Goal: Check status

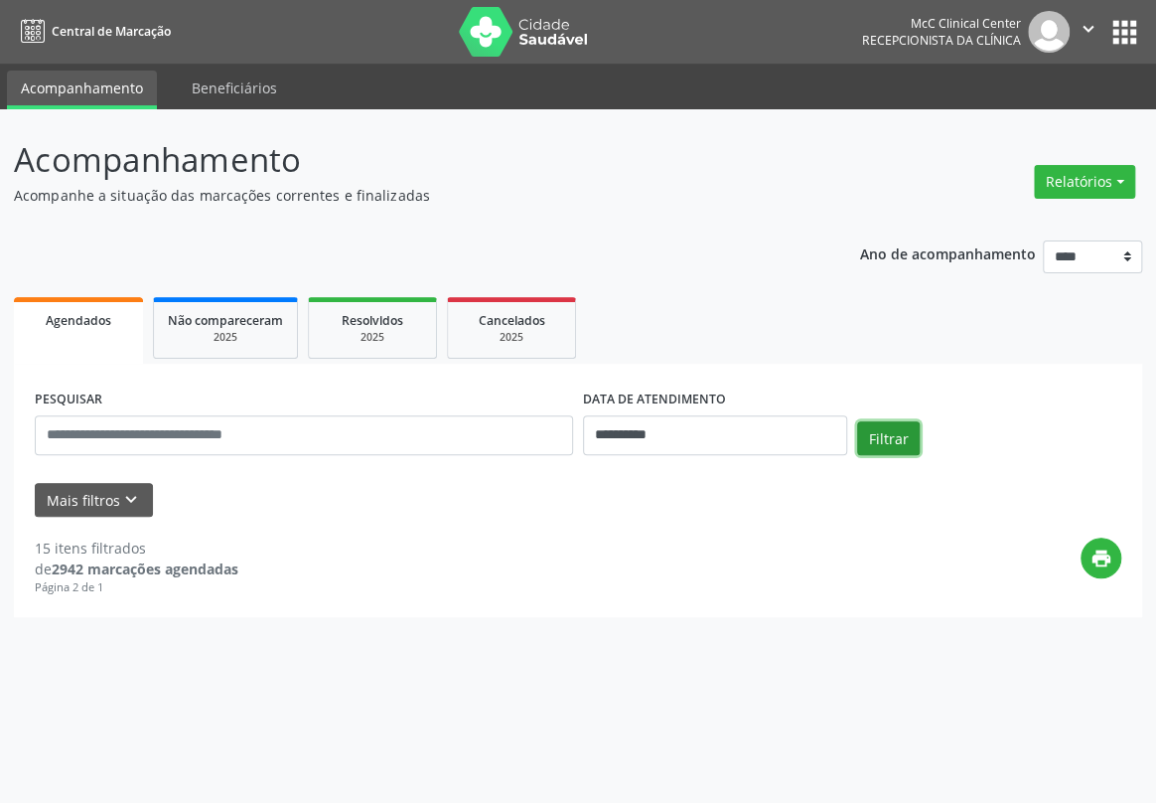
click at [883, 445] on button "Filtrar" at bounding box center [888, 438] width 63 height 34
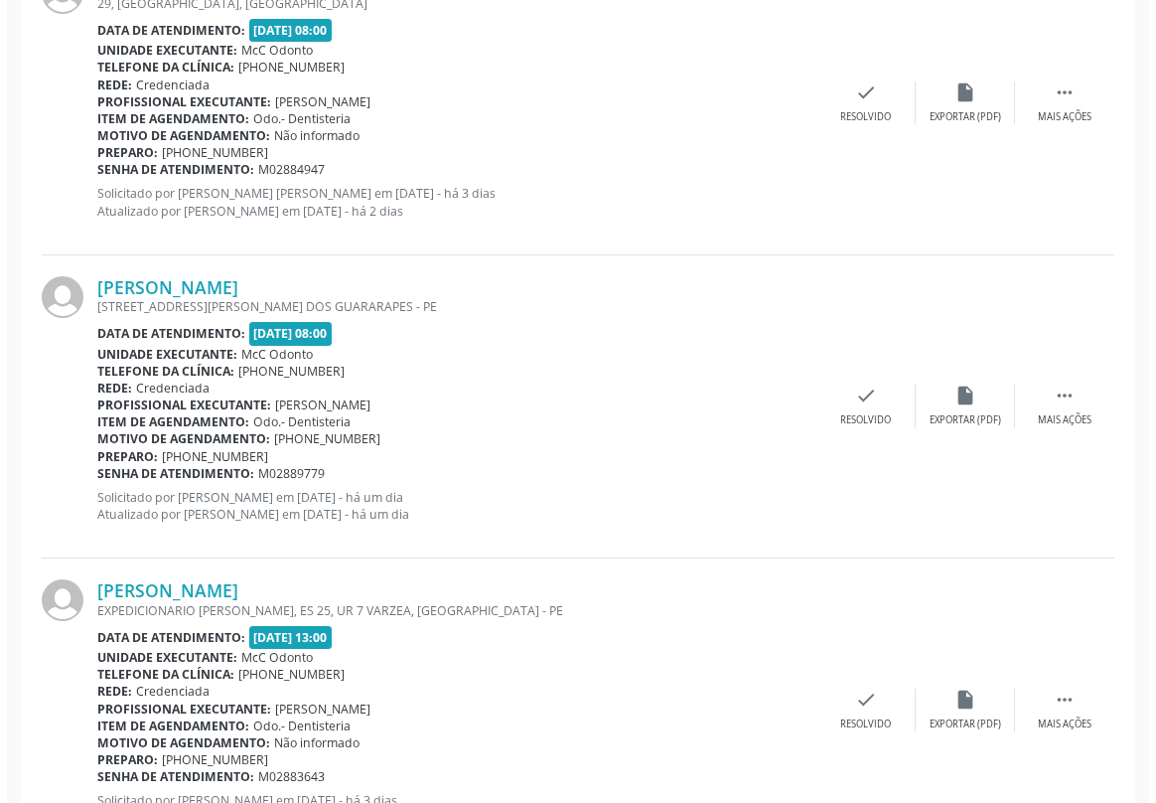
scroll to position [1715, 0]
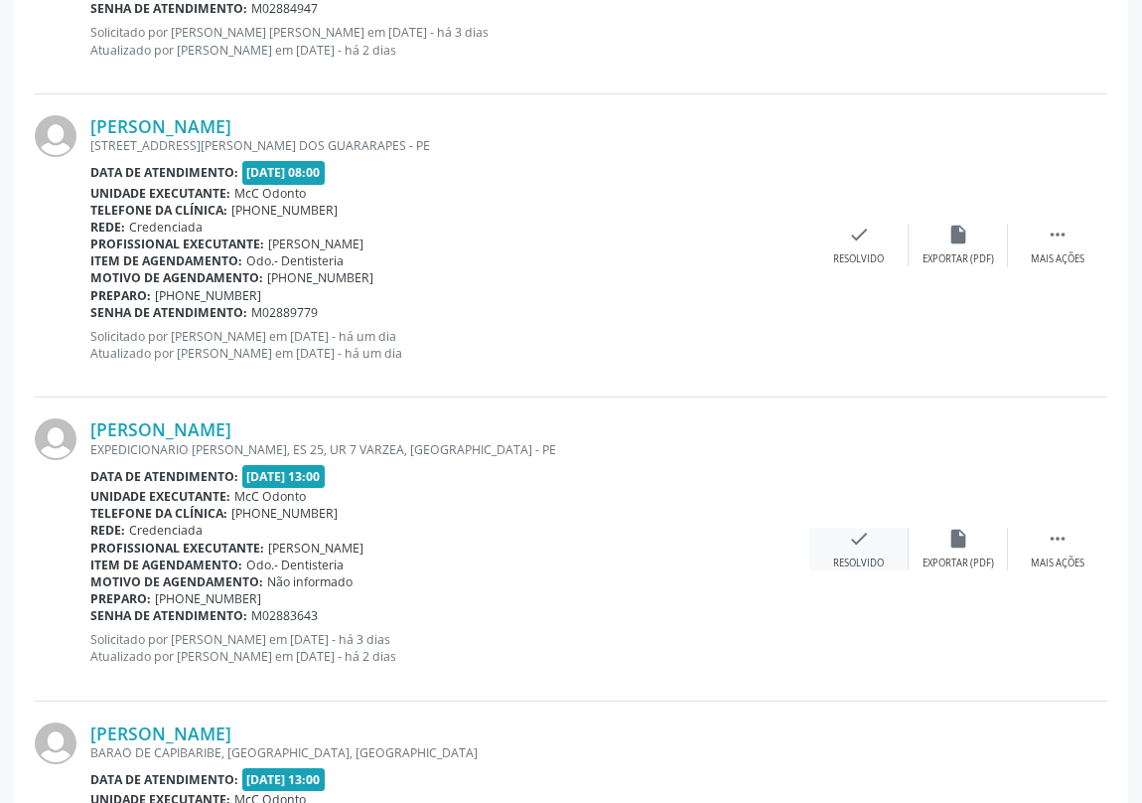
click at [863, 531] on icon "check" at bounding box center [859, 538] width 22 height 22
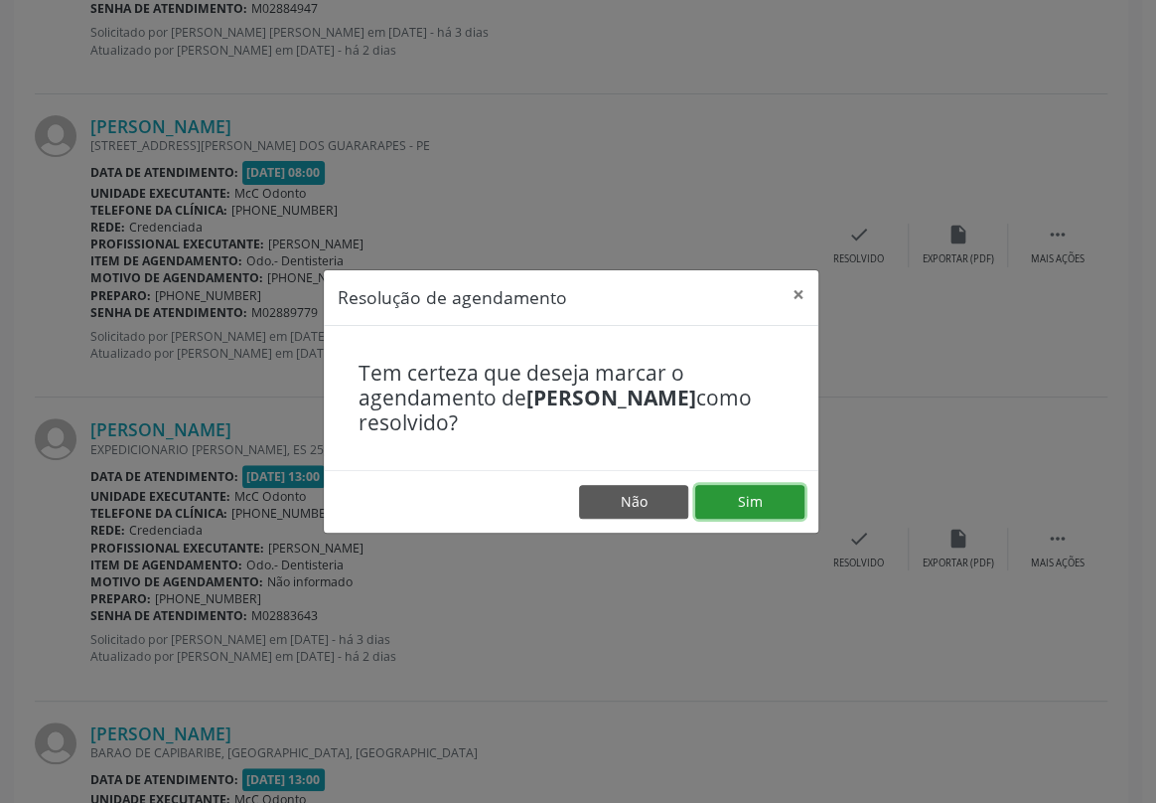
click at [747, 504] on button "Sim" at bounding box center [749, 502] width 109 height 34
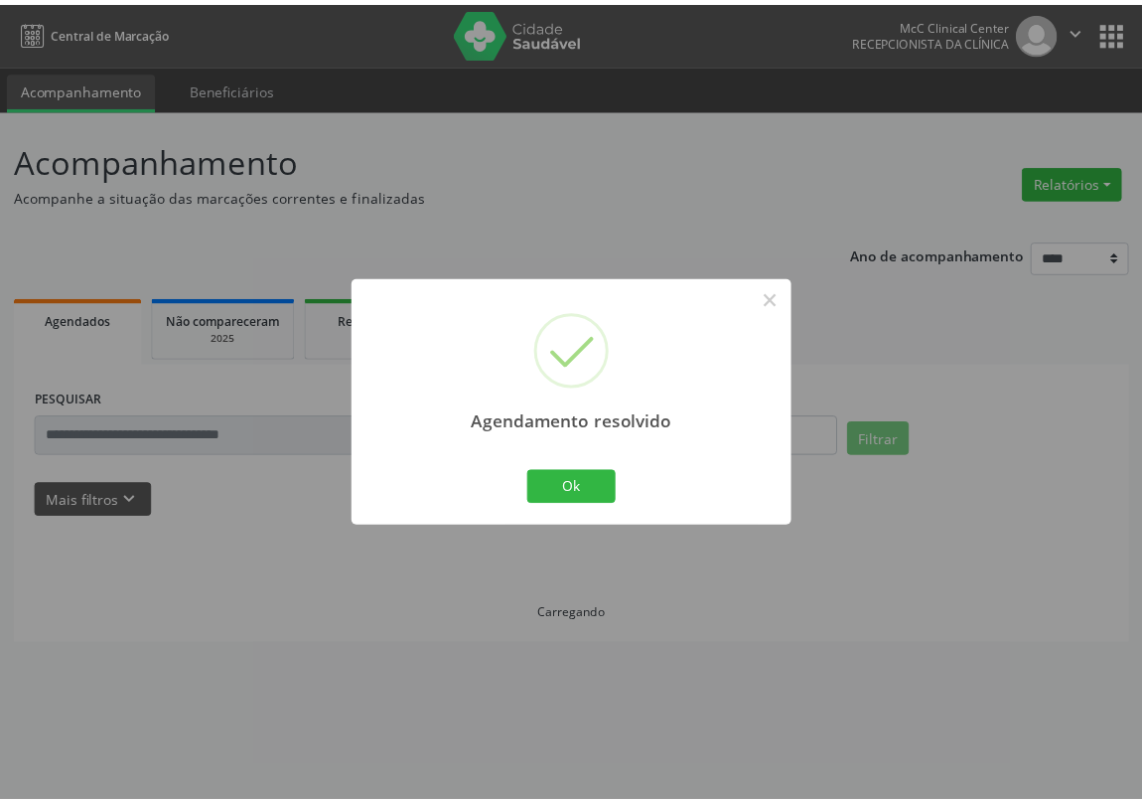
scroll to position [0, 0]
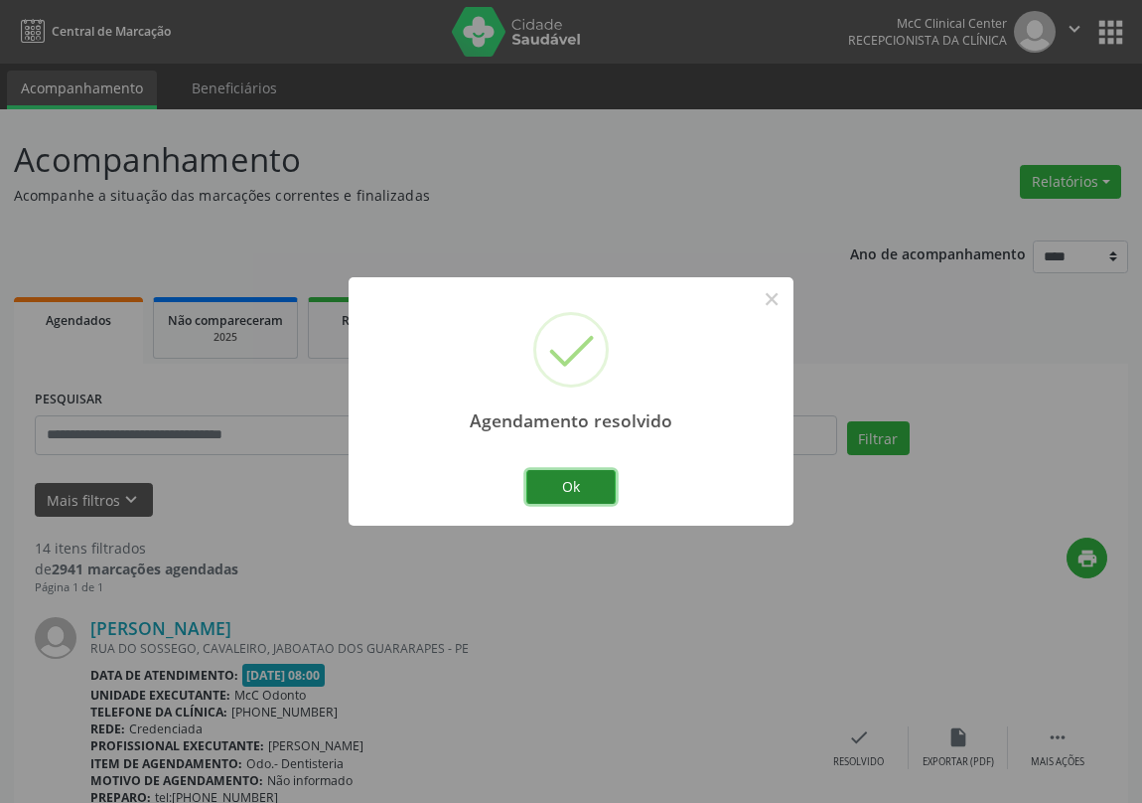
click at [594, 479] on button "Ok" at bounding box center [570, 487] width 89 height 34
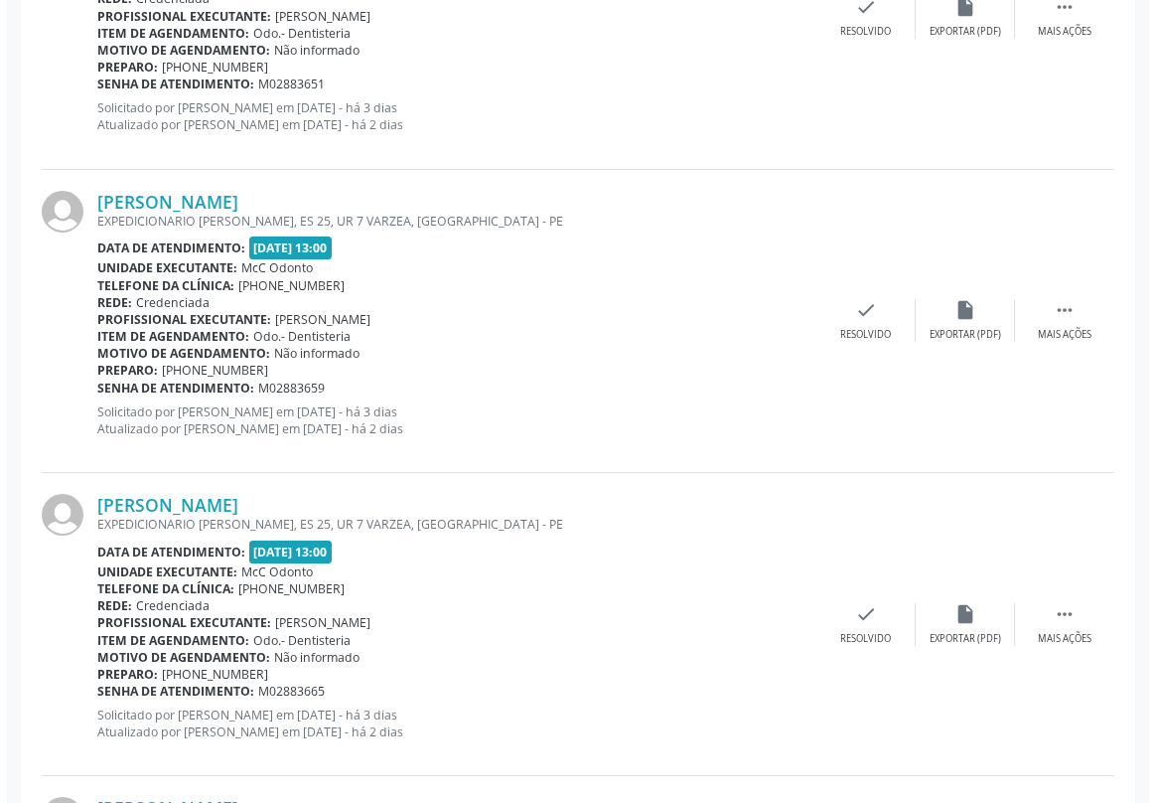
scroll to position [3792, 0]
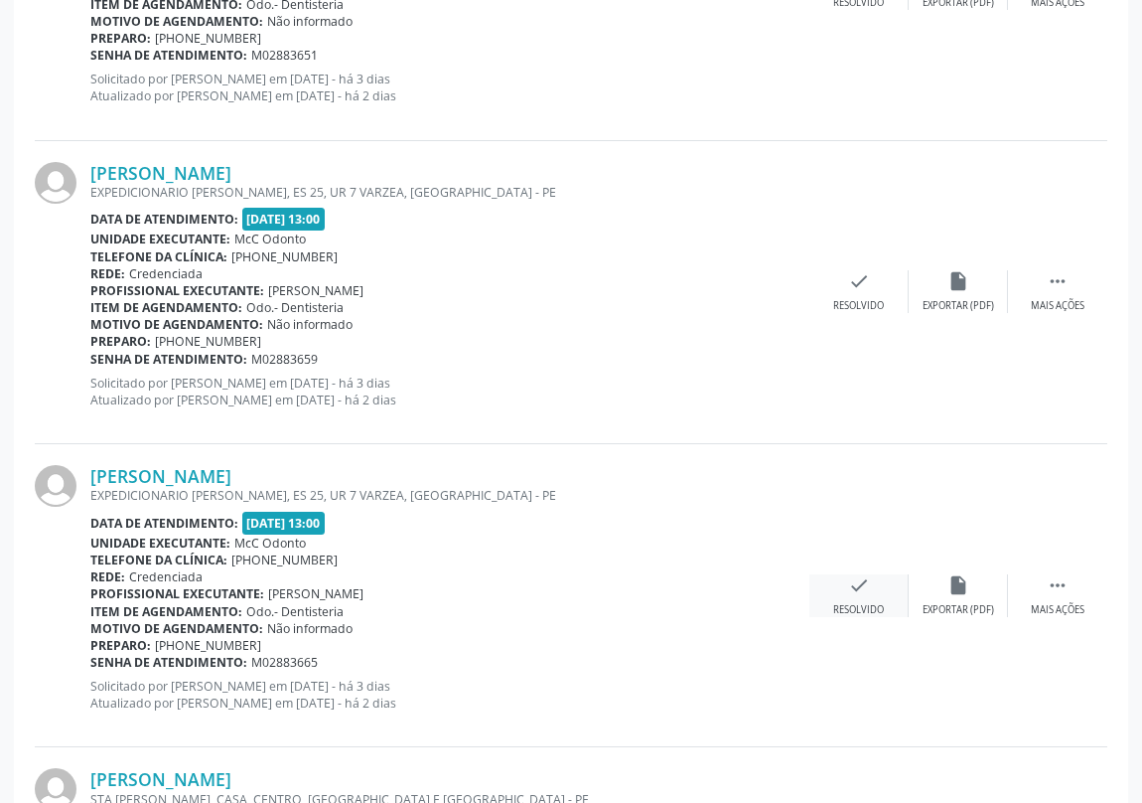
click at [858, 586] on icon "check" at bounding box center [859, 585] width 22 height 22
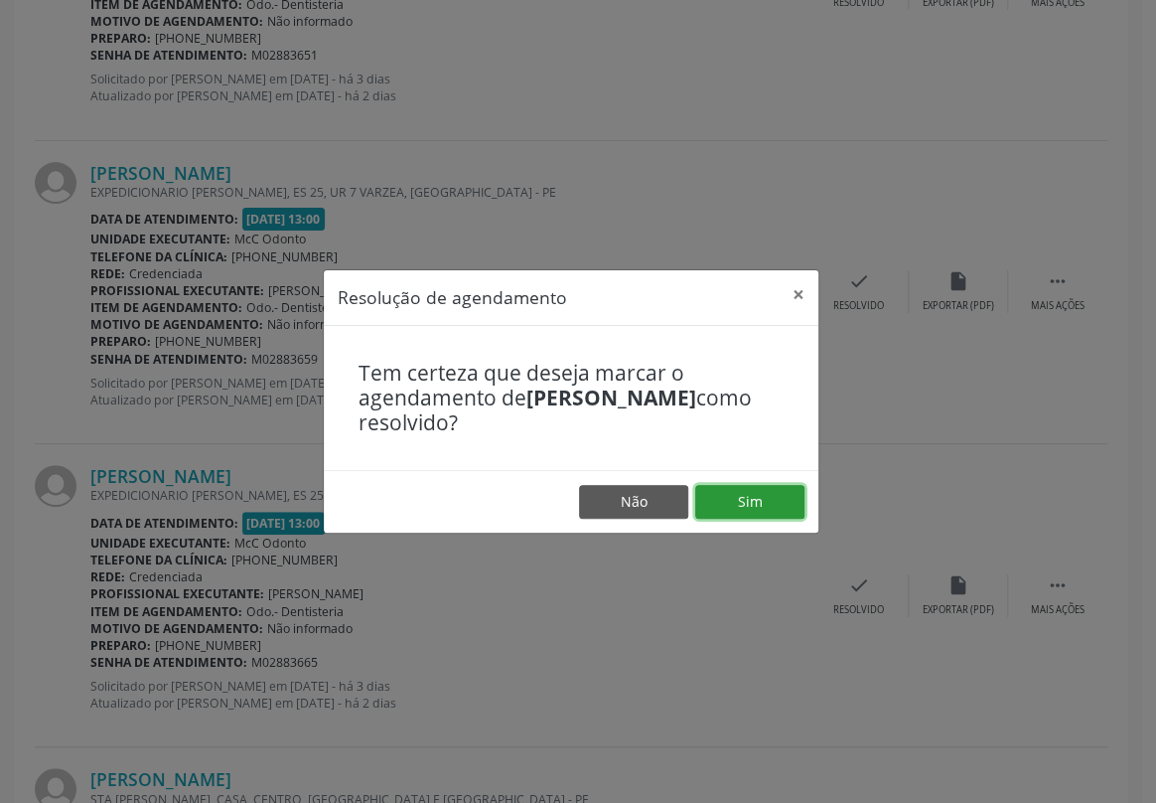
click at [751, 502] on button "Sim" at bounding box center [749, 502] width 109 height 34
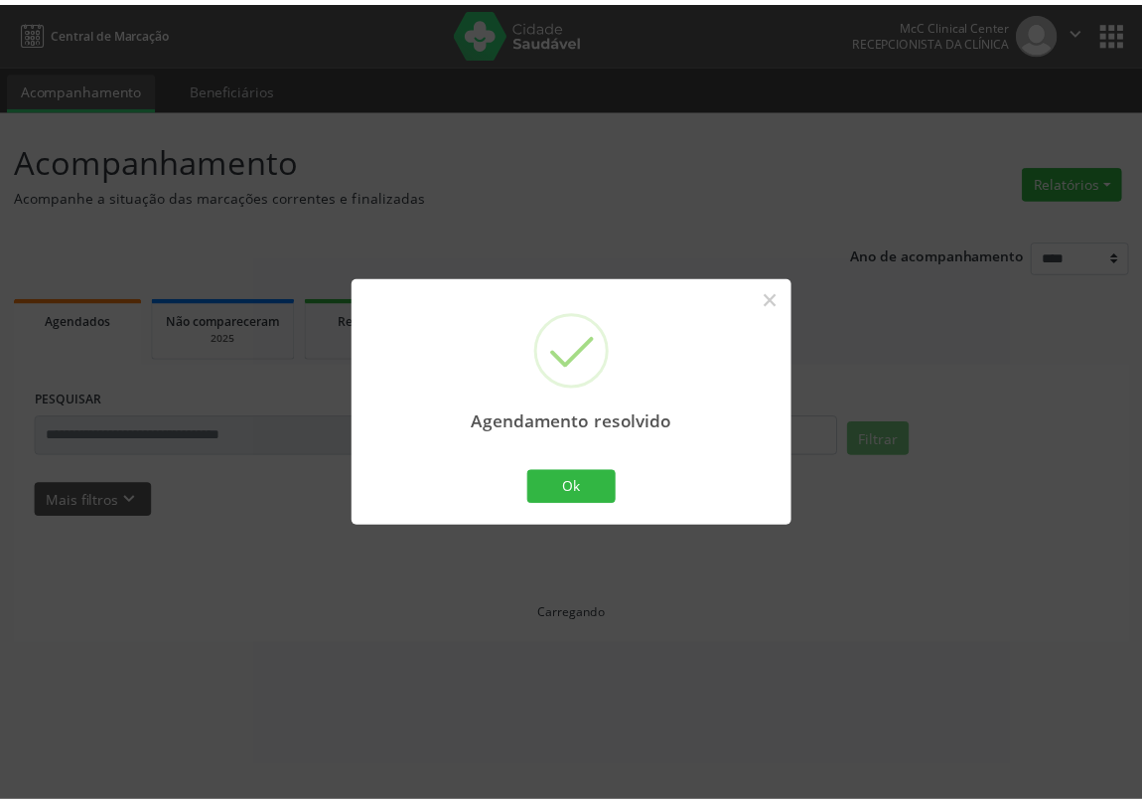
scroll to position [0, 0]
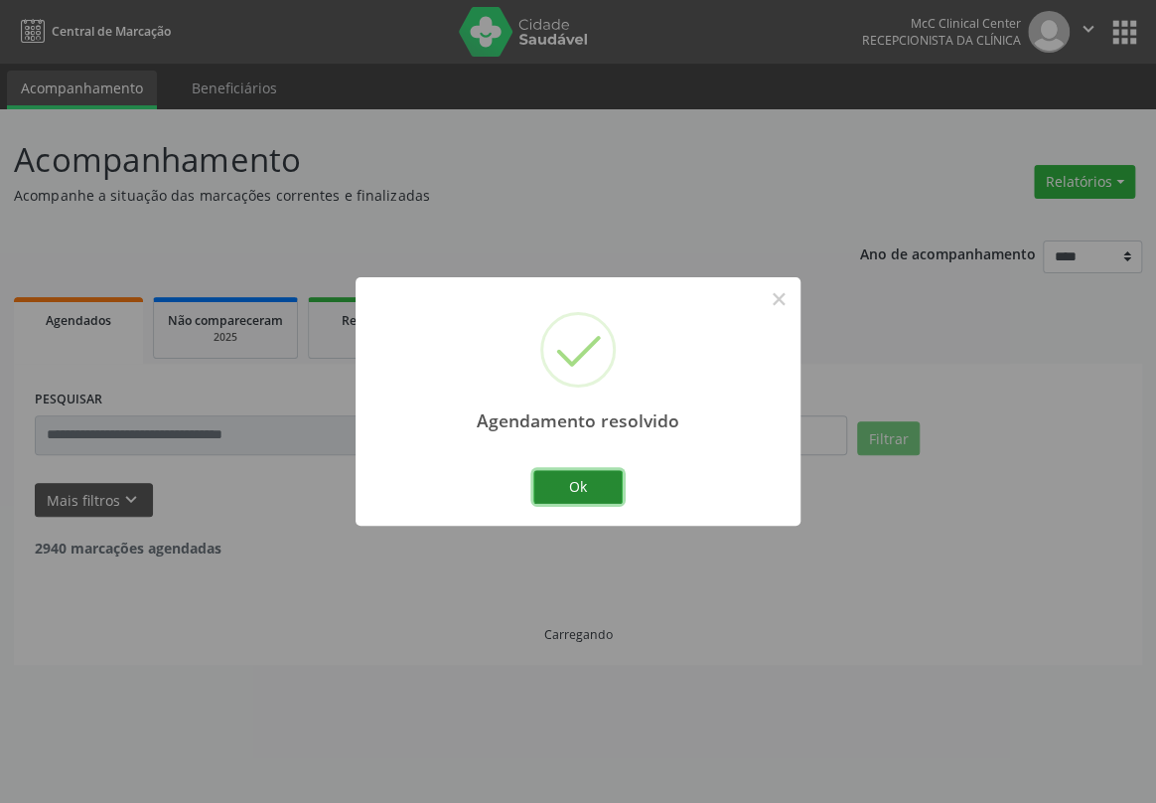
drag, startPoint x: 566, startPoint y: 482, endPoint x: 556, endPoint y: 199, distance: 283.3
click at [566, 481] on button "Ok" at bounding box center [577, 487] width 89 height 34
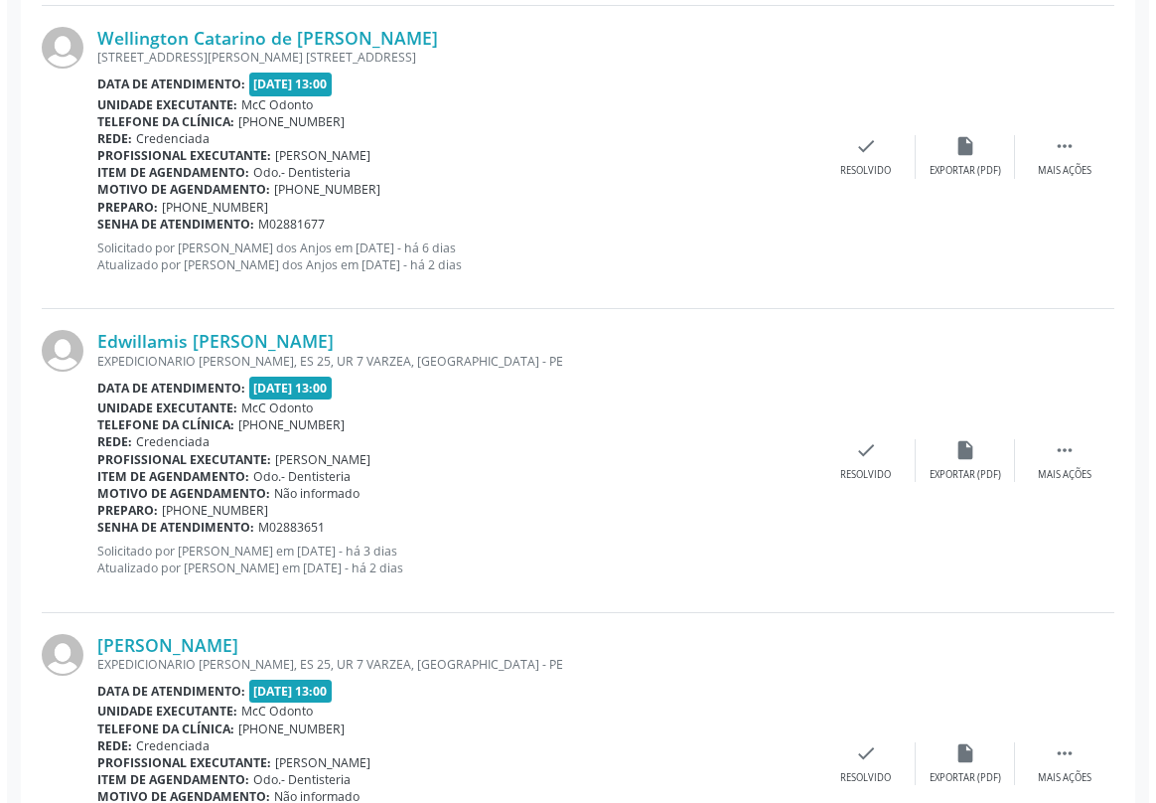
scroll to position [3431, 0]
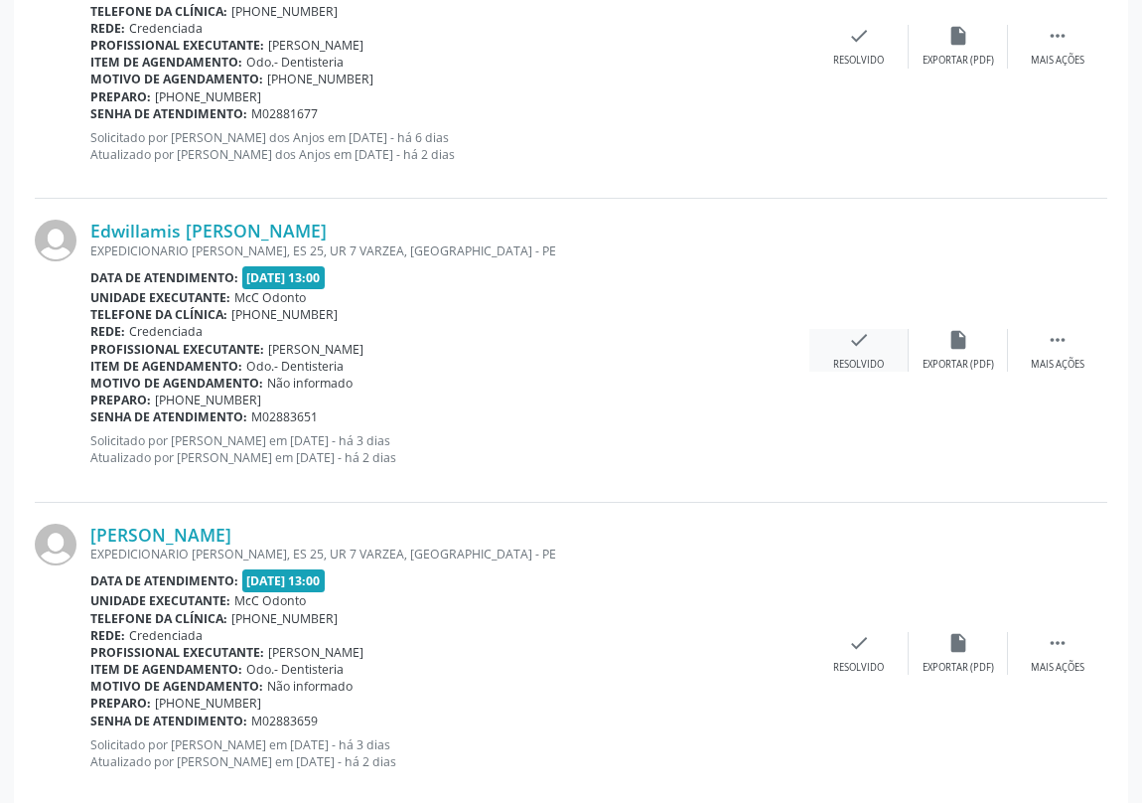
click at [863, 336] on icon "check" at bounding box center [859, 340] width 22 height 22
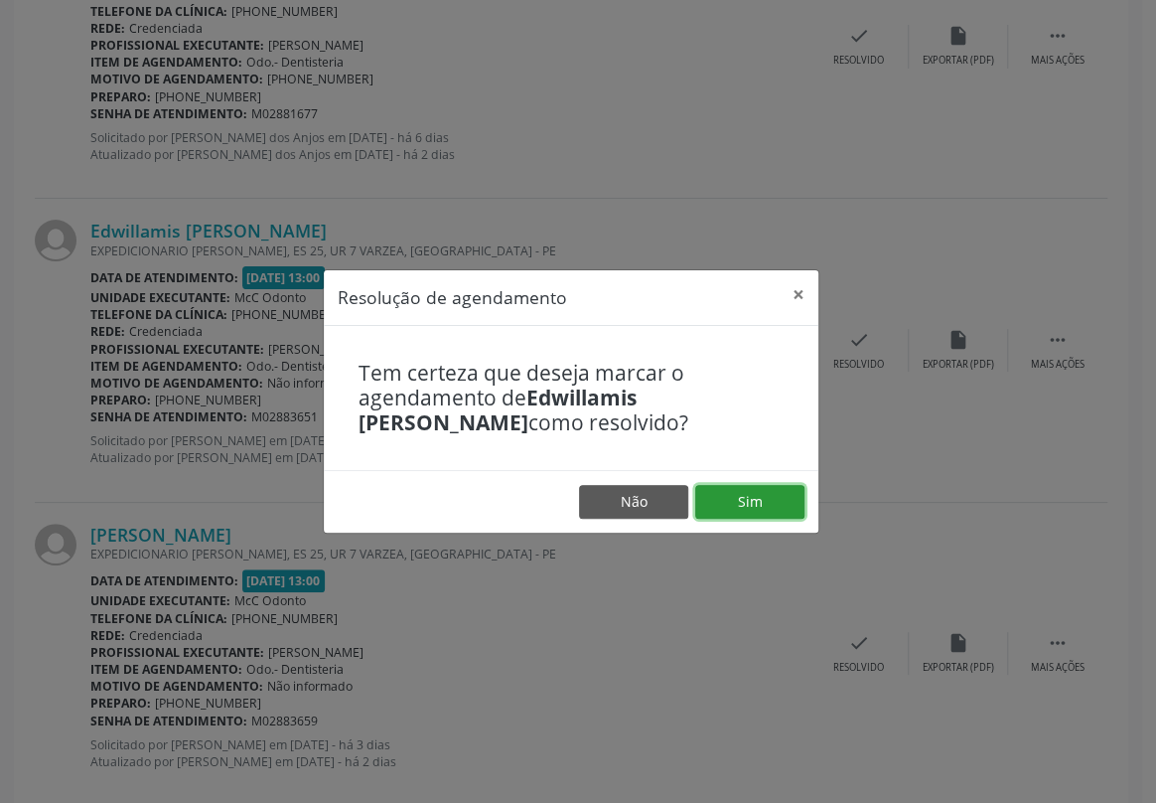
click at [751, 496] on button "Sim" at bounding box center [749, 502] width 109 height 34
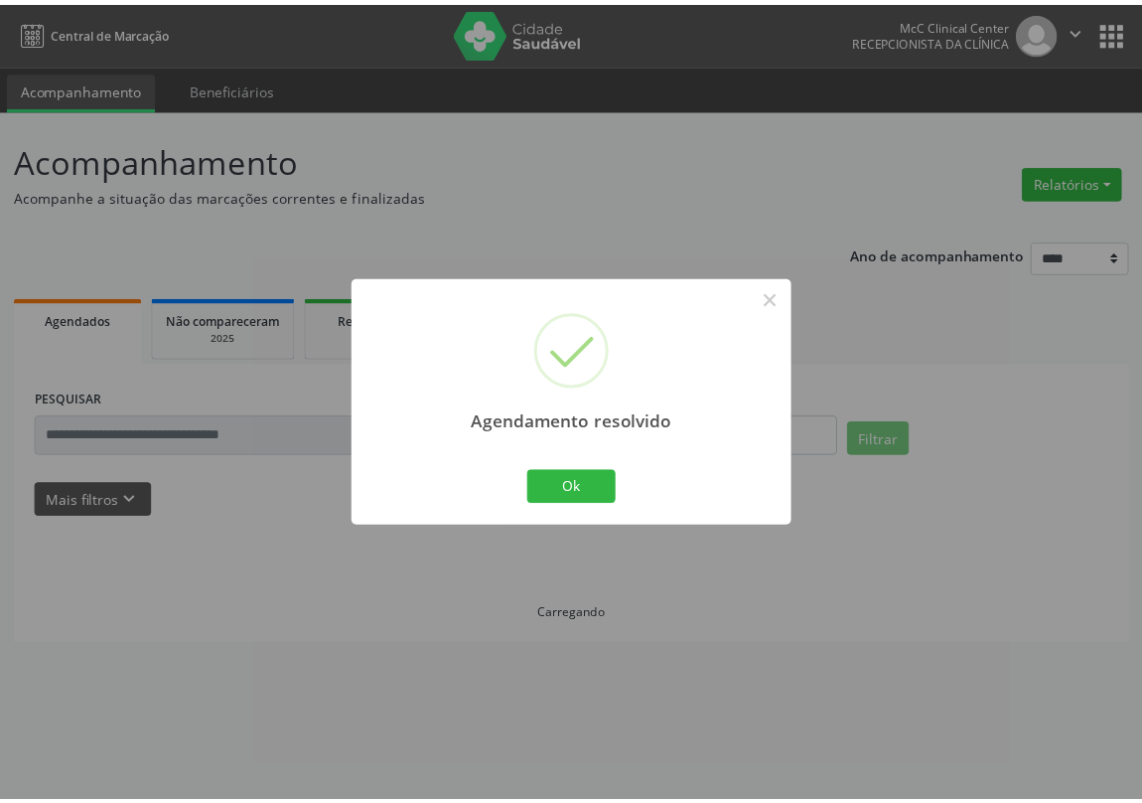
scroll to position [0, 0]
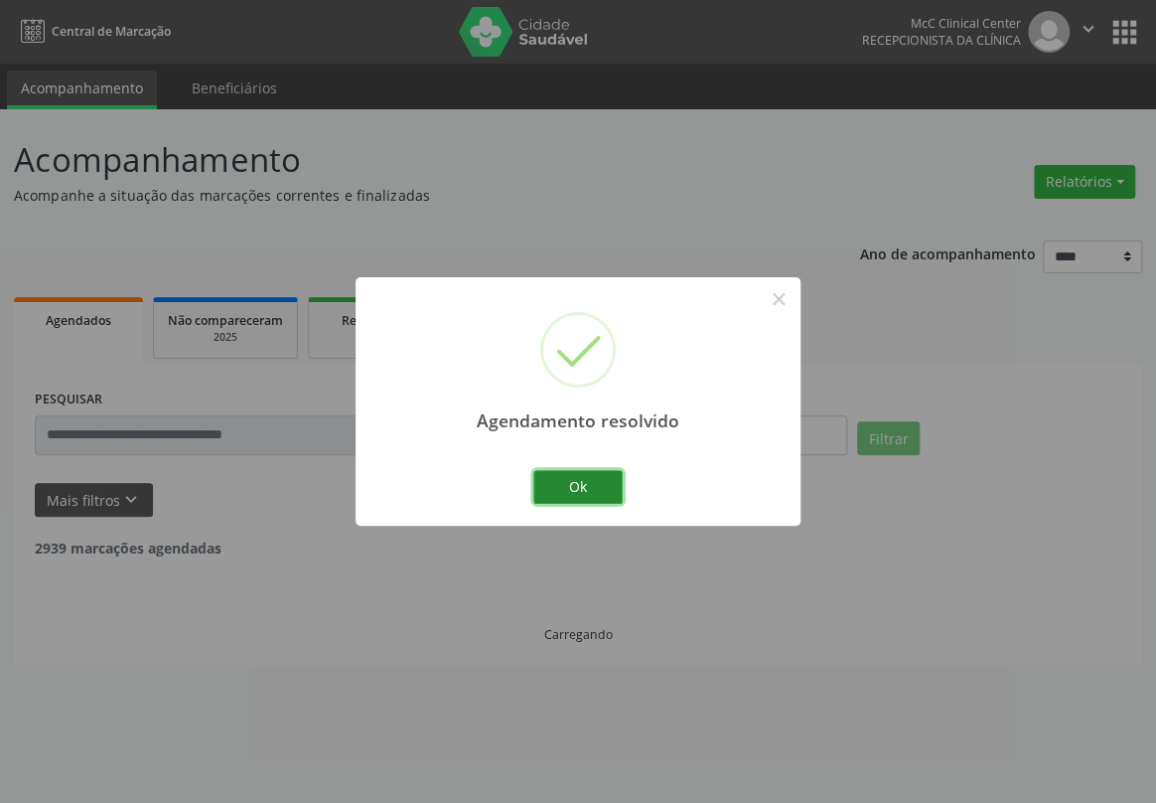
drag, startPoint x: 581, startPoint y: 495, endPoint x: 620, endPoint y: 316, distance: 182.9
click at [584, 486] on button "Ok" at bounding box center [577, 487] width 89 height 34
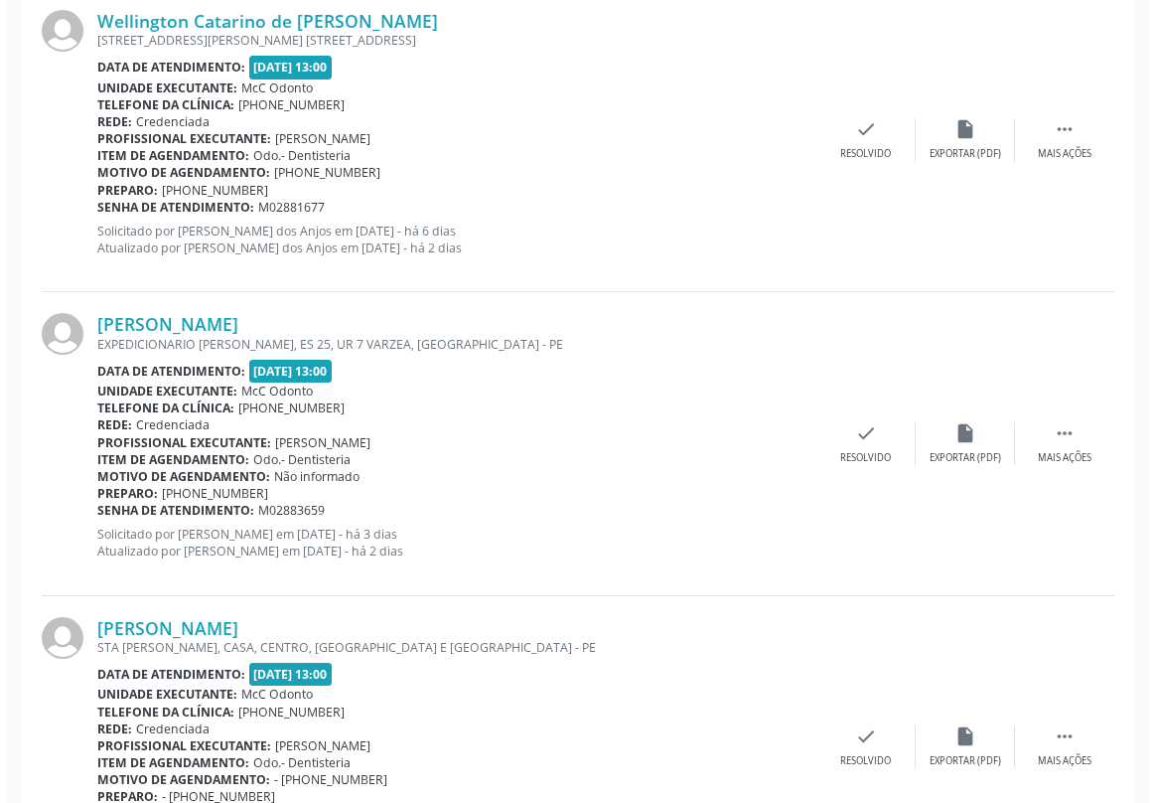
scroll to position [3341, 0]
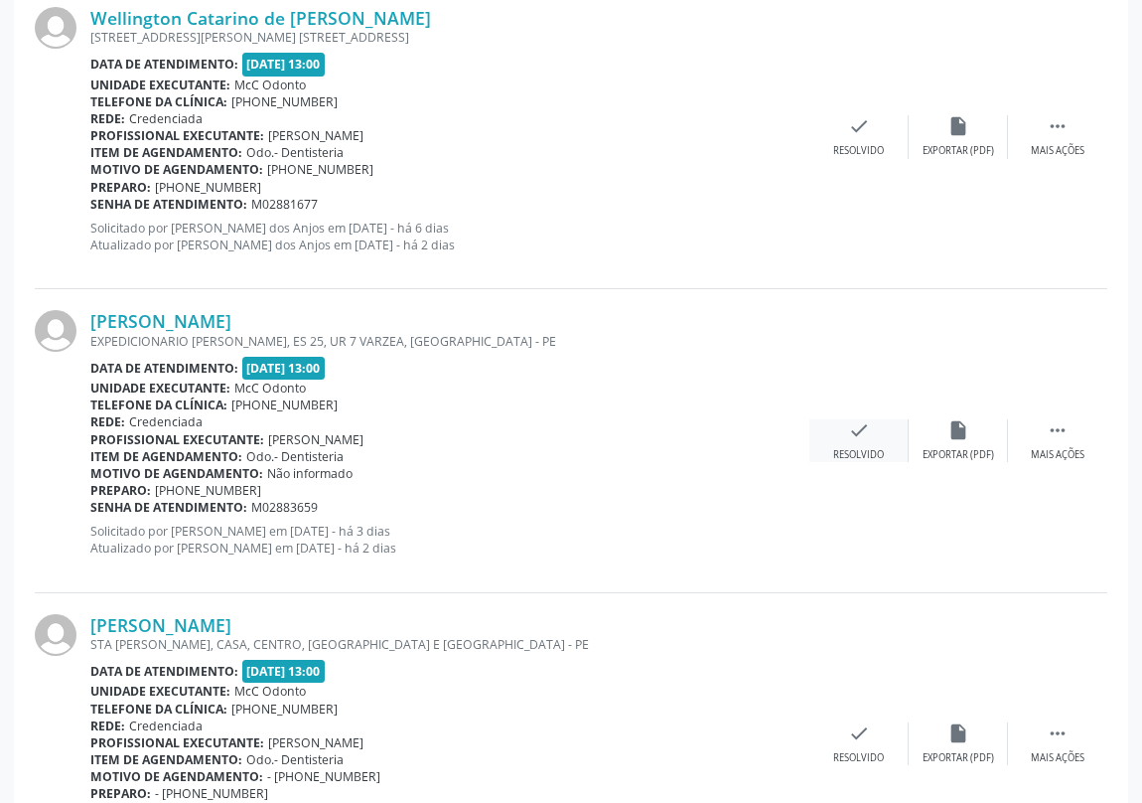
click at [850, 421] on icon "check" at bounding box center [859, 430] width 22 height 22
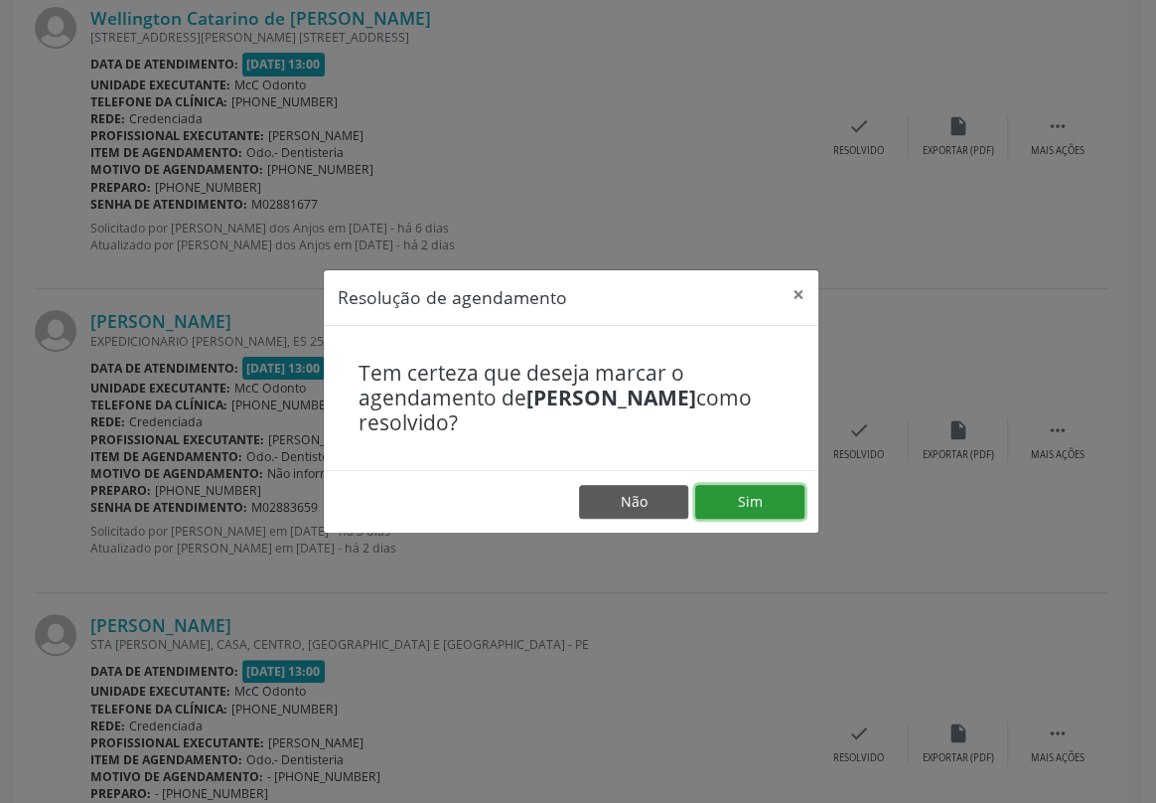
click at [752, 496] on button "Sim" at bounding box center [749, 502] width 109 height 34
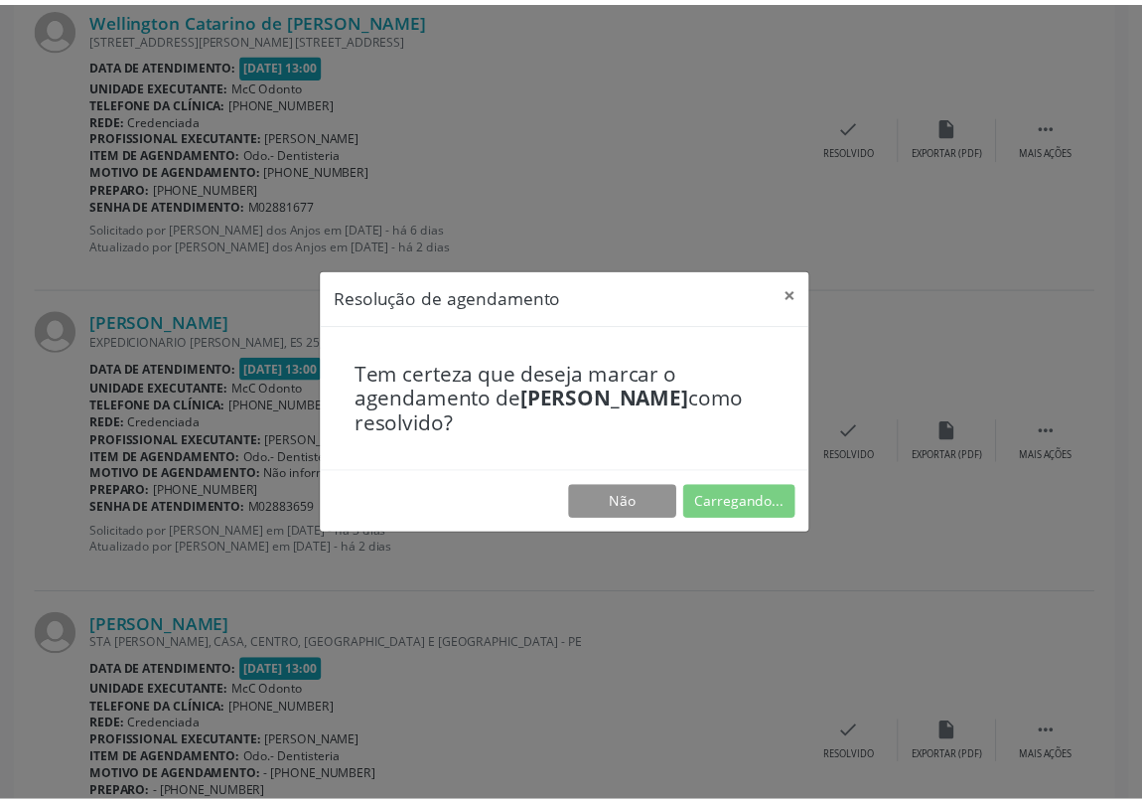
scroll to position [0, 0]
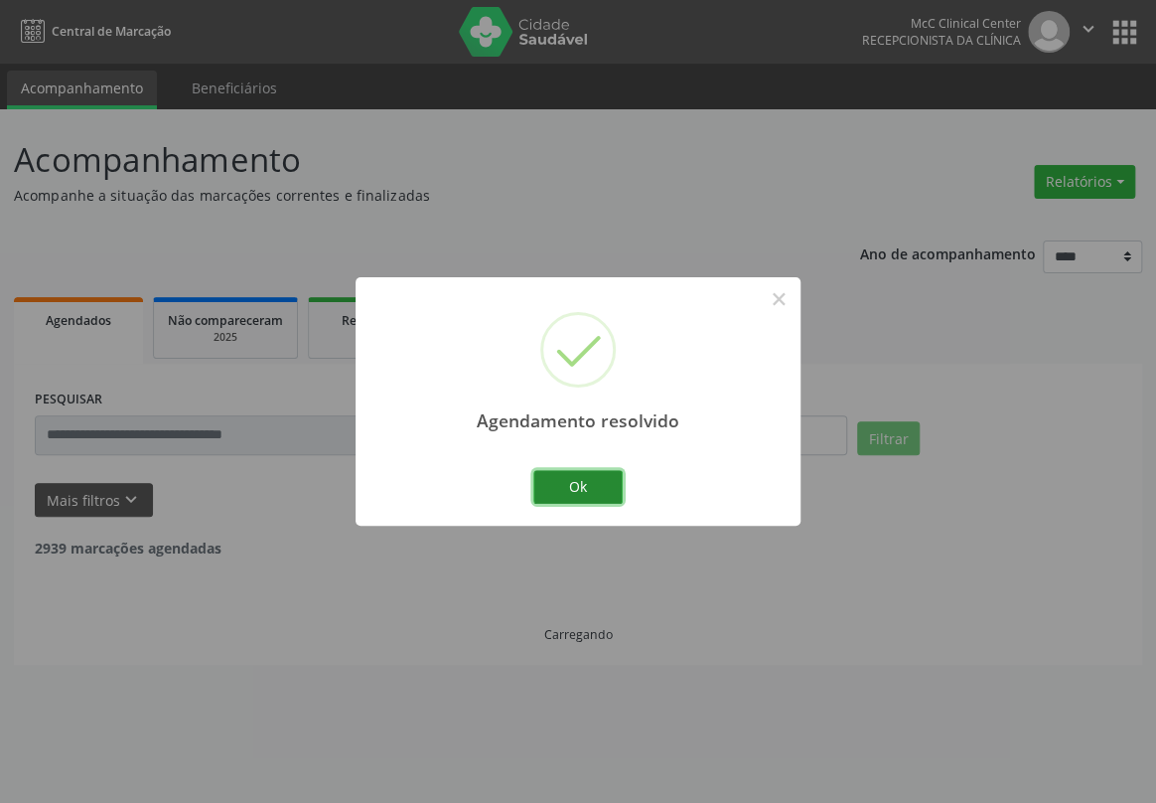
click at [554, 484] on button "Ok" at bounding box center [577, 487] width 89 height 34
